Goal: Find specific page/section: Find specific page/section

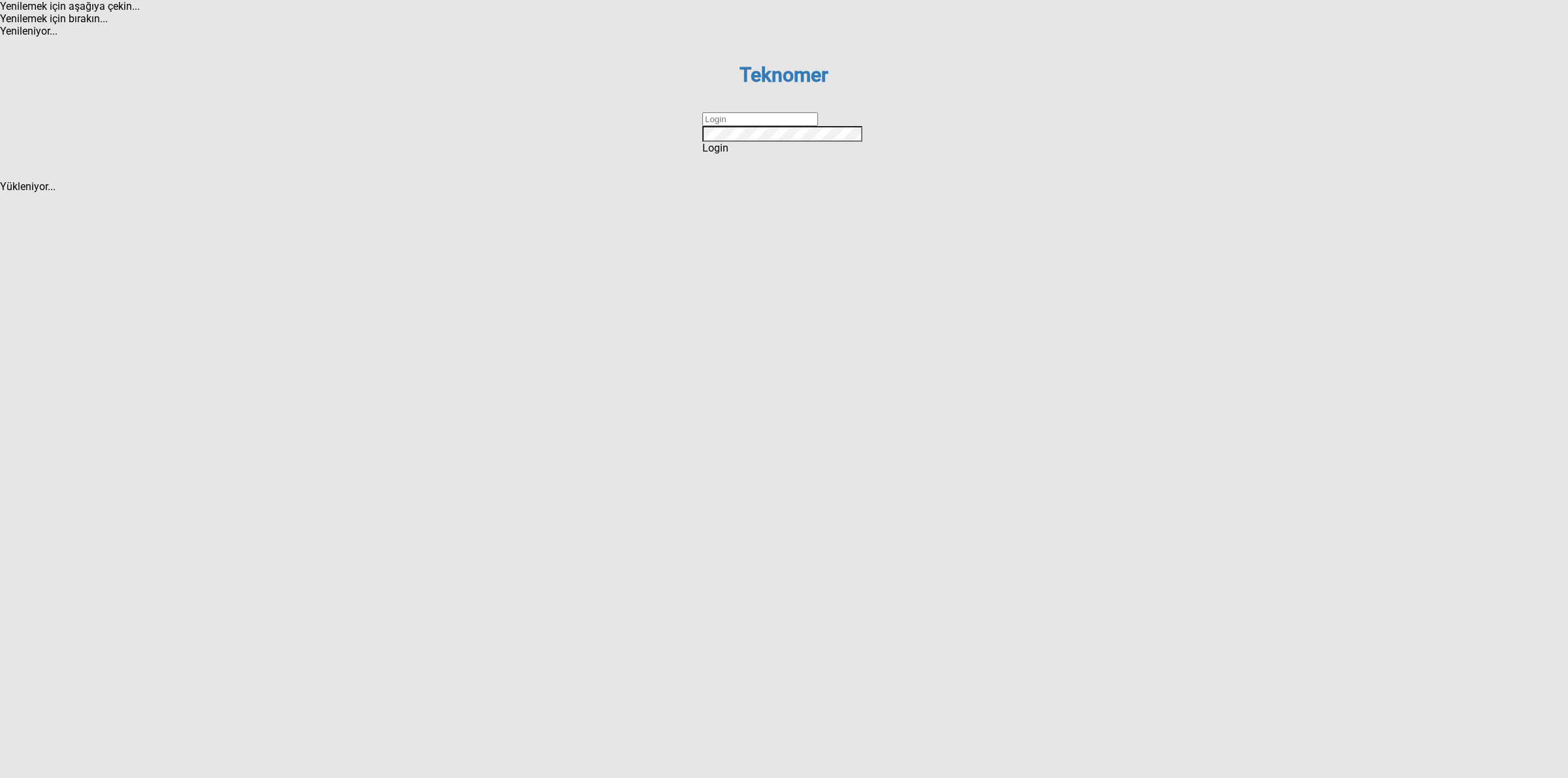
drag, startPoint x: 752, startPoint y: 389, endPoint x: 823, endPoint y: 400, distance: 71.8
click at [752, 126] on input "text" at bounding box center [760, 119] width 116 height 14
type input "DİZEM"
click at [768, 154] on div "Login" at bounding box center [784, 147] width 163 height 12
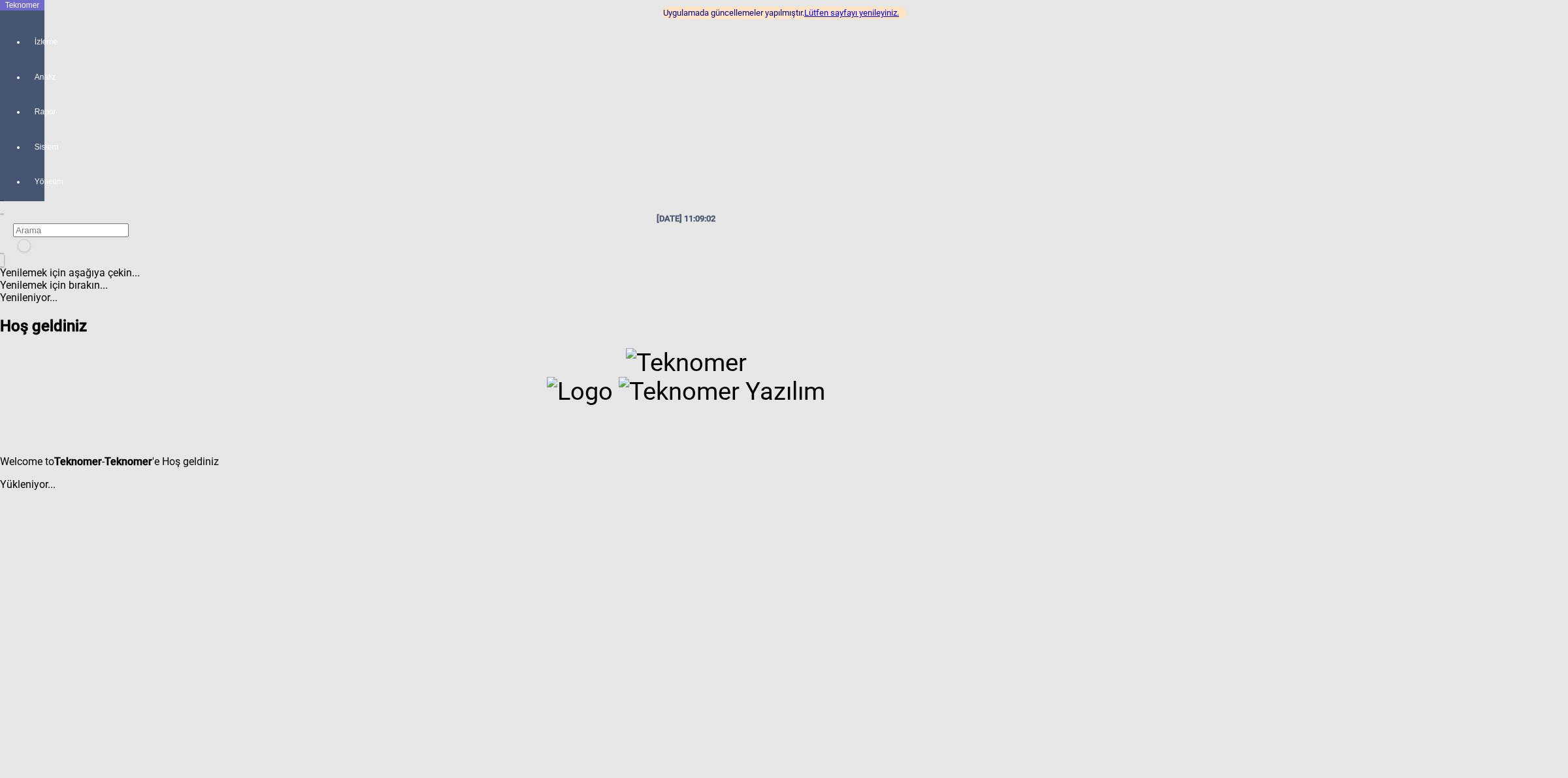
click at [108, 317] on h2 "Hoş geldiniz" at bounding box center [686, 326] width 1372 height 19
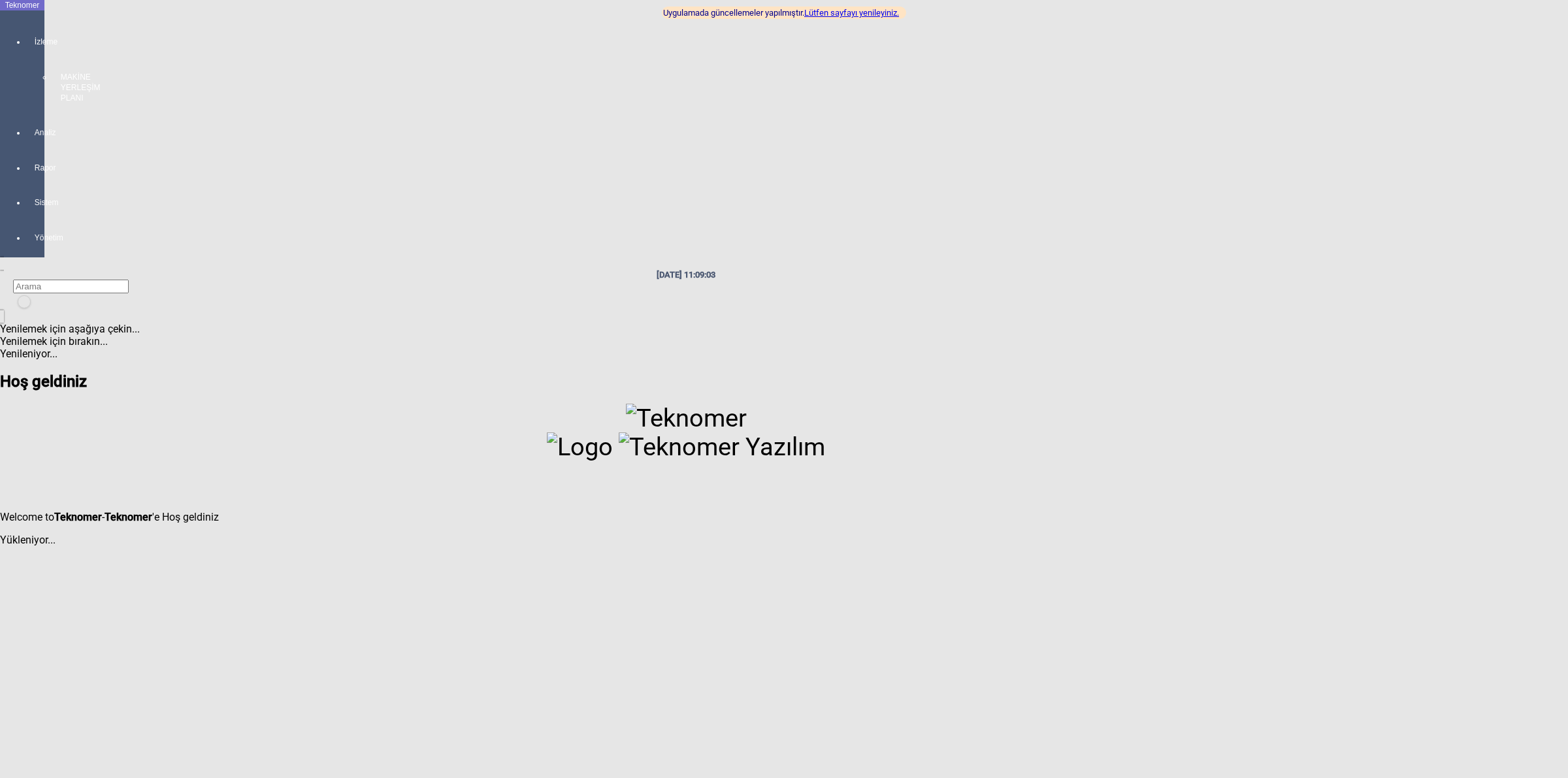
click at [34, 30] on div "İzleme MAKİNE YERLEŞİM PLANI" at bounding box center [35, 64] width 19 height 91
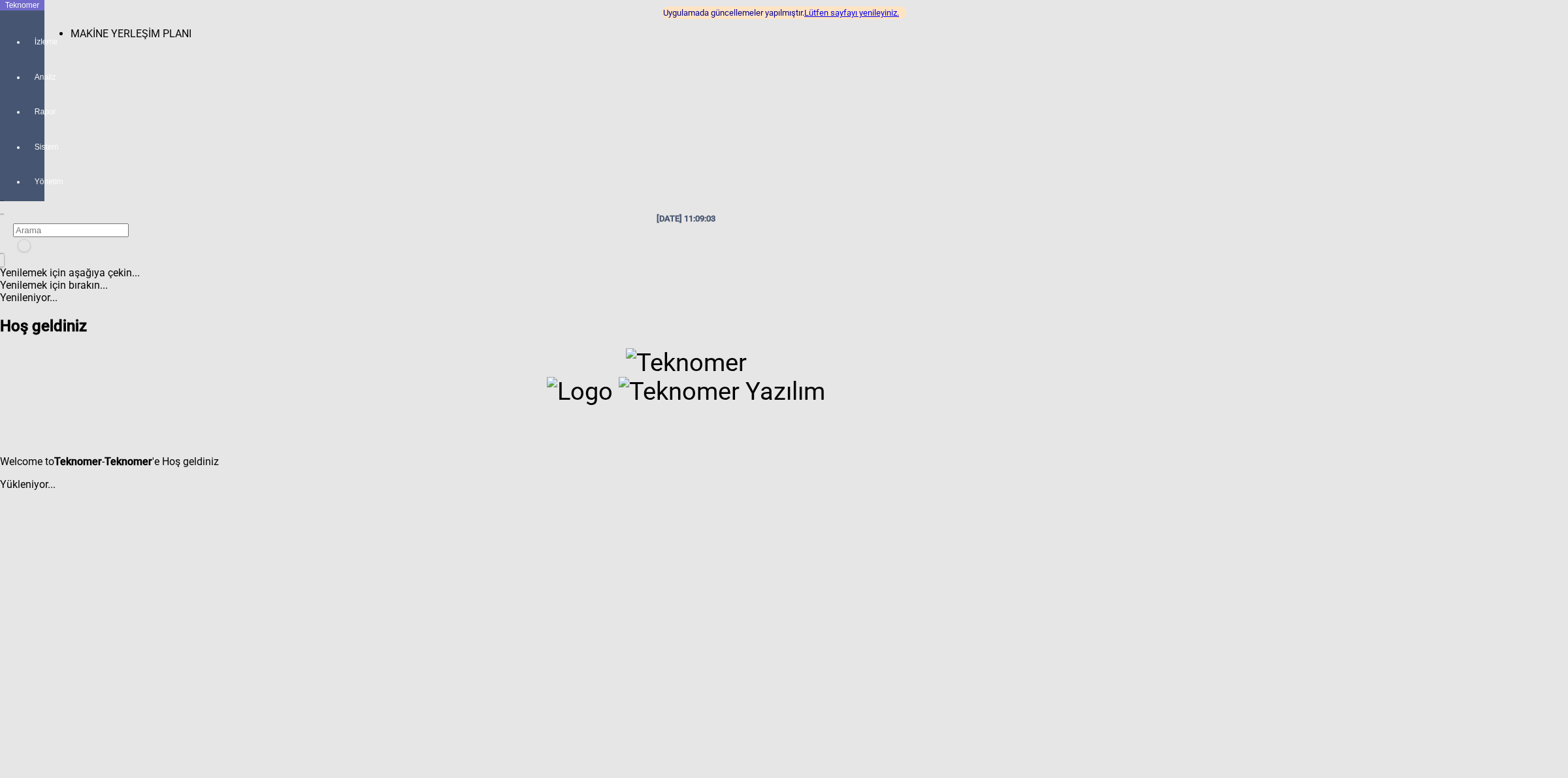
click at [85, 28] on span "MAKİNE YERLEŞİM PLANI" at bounding box center [131, 33] width 121 height 12
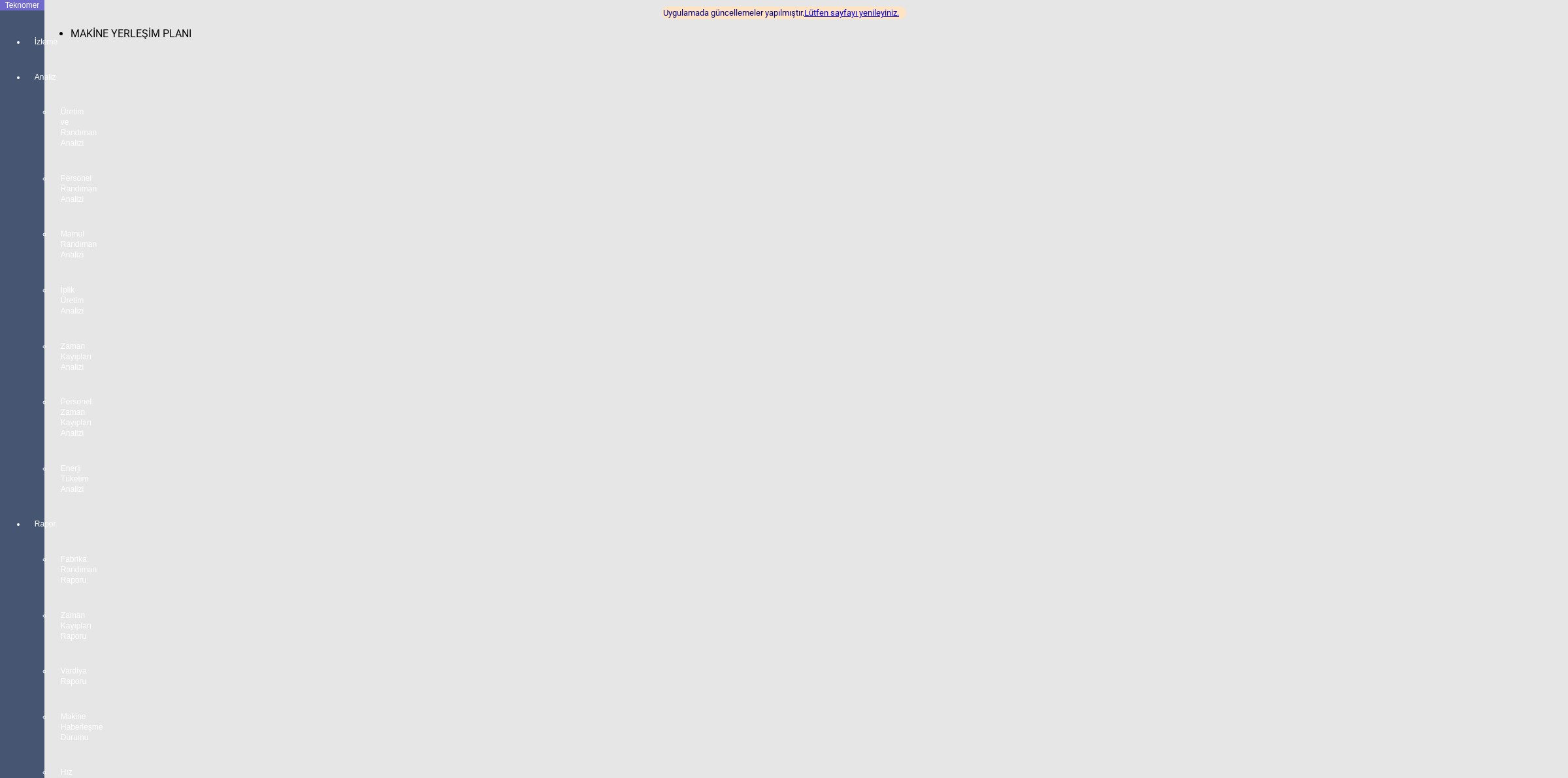
click at [101, 28] on span "MAKİNE YERLEŞİM PLANI" at bounding box center [131, 33] width 121 height 12
click at [876, 10] on link "Lütfen sayfayı yenileyiniz." at bounding box center [852, 12] width 95 height 10
